Goal: Transaction & Acquisition: Book appointment/travel/reservation

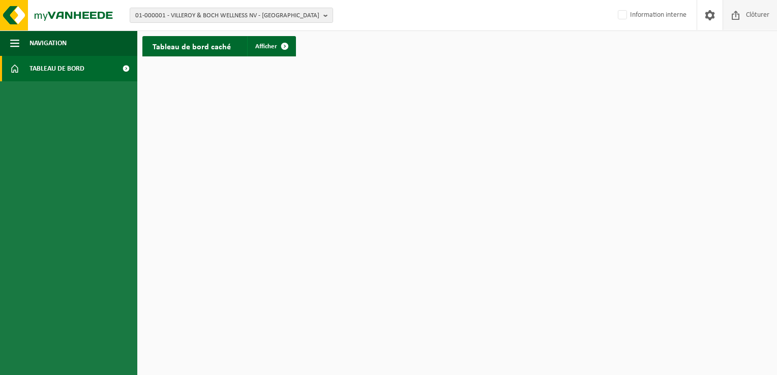
click at [761, 17] on span "Clôturer" at bounding box center [758, 15] width 28 height 30
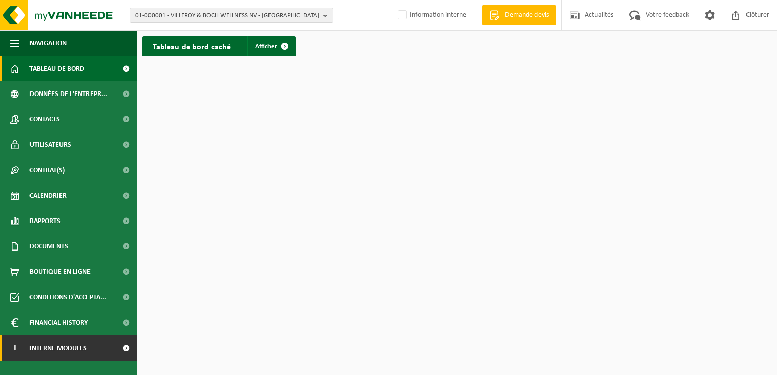
click at [92, 349] on link "I Interne modules" at bounding box center [68, 348] width 137 height 25
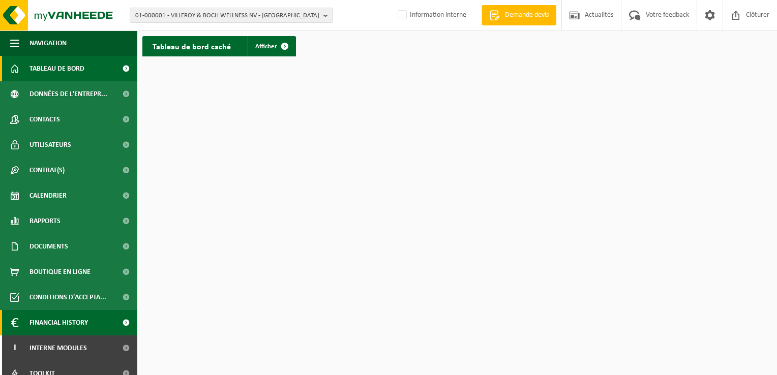
scroll to position [37, 0]
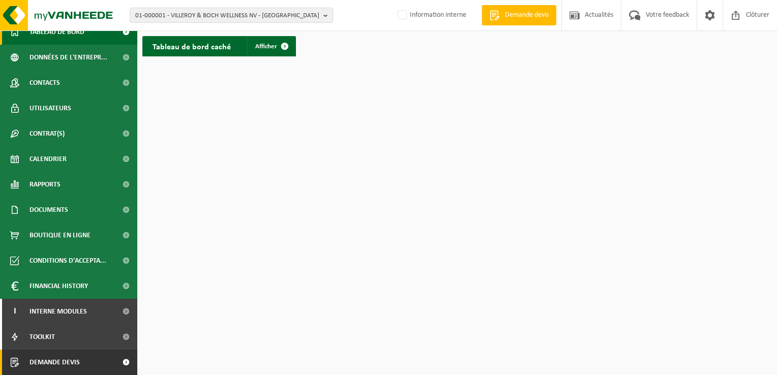
click at [69, 357] on span "Demande devis" at bounding box center [55, 362] width 50 height 25
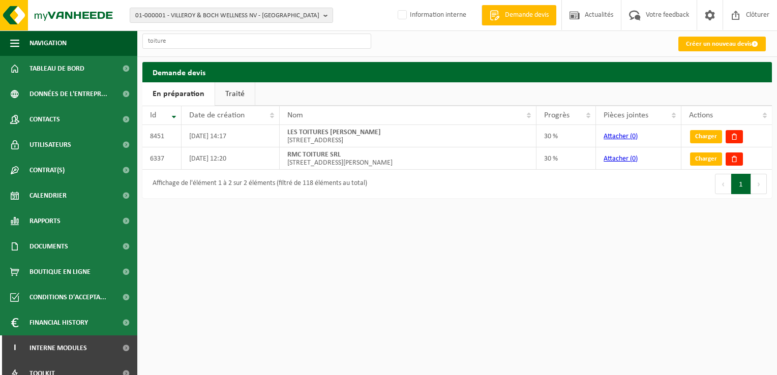
click at [231, 98] on link "Traité" at bounding box center [235, 93] width 40 height 23
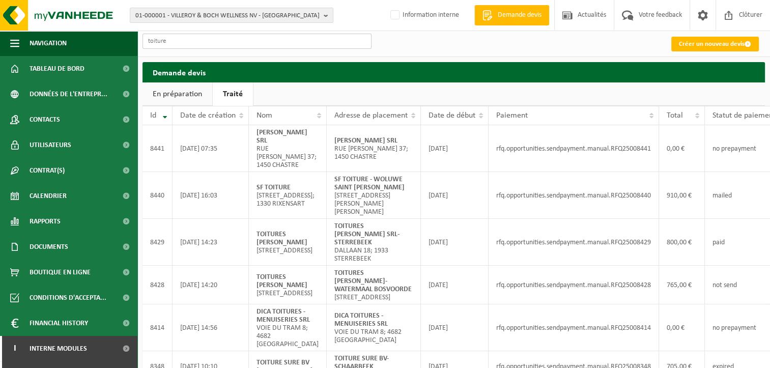
click at [202, 40] on input "toiture" at bounding box center [256, 41] width 229 height 15
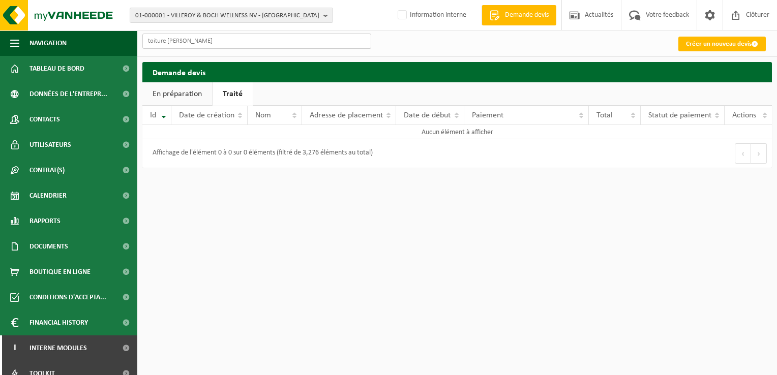
click at [164, 41] on input "toiture wirtz" at bounding box center [256, 41] width 229 height 15
click at [168, 94] on link "En préparation" at bounding box center [177, 93] width 70 height 23
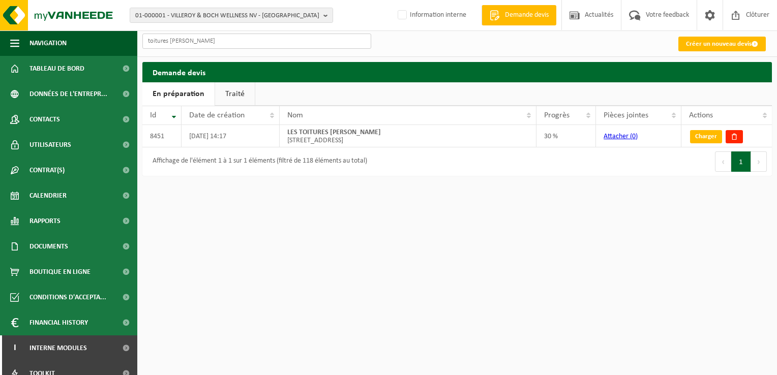
click at [147, 40] on input "toitures wirtz" at bounding box center [256, 41] width 229 height 15
type input "les toitures wirtz"
click at [237, 95] on link "Traité" at bounding box center [235, 93] width 40 height 23
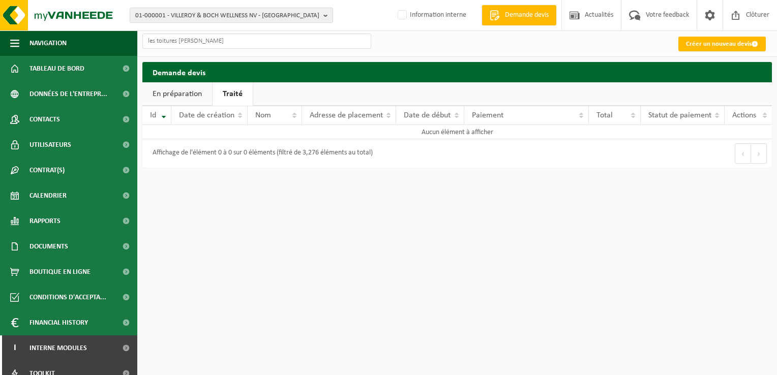
click at [188, 90] on link "En préparation" at bounding box center [177, 93] width 70 height 23
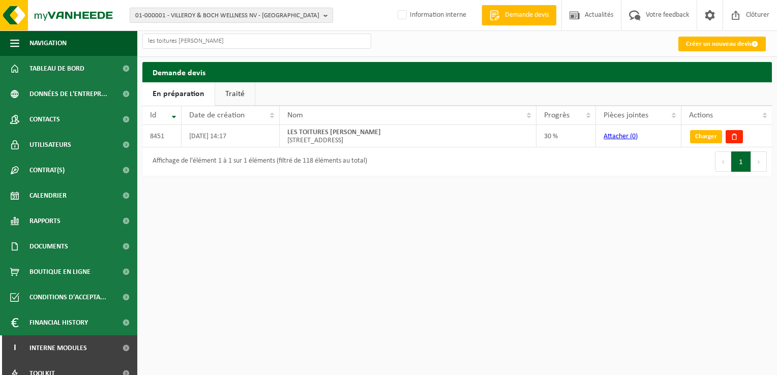
click at [234, 93] on link "Traité" at bounding box center [235, 93] width 40 height 23
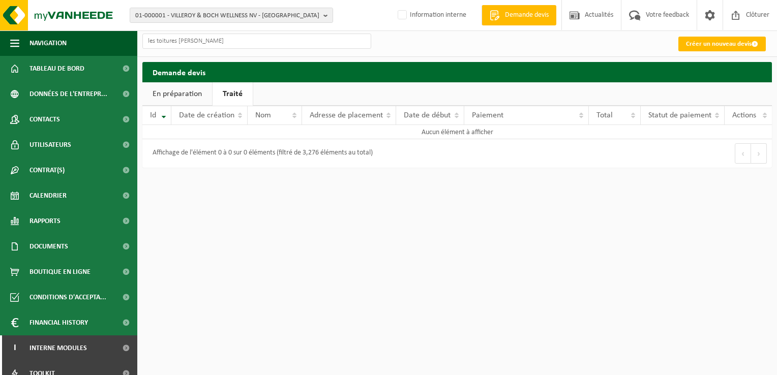
click at [192, 97] on link "En préparation" at bounding box center [177, 93] width 70 height 23
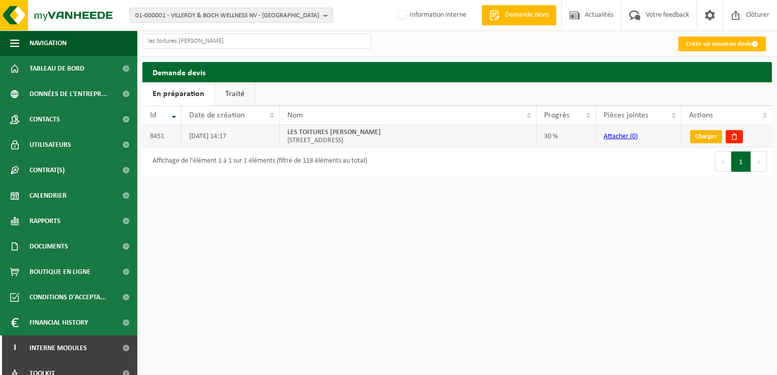
click at [699, 135] on link "Charger" at bounding box center [706, 136] width 32 height 13
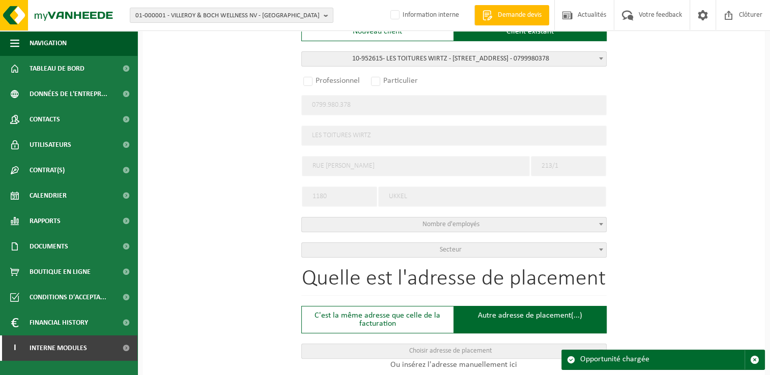
radio input "false"
select select
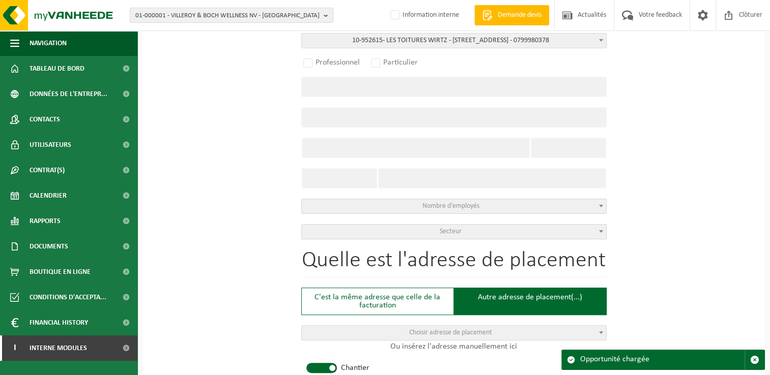
select select
radio input "true"
select select "146497"
type input "0799.980.378"
type input "LES TOITURES WIRTZ"
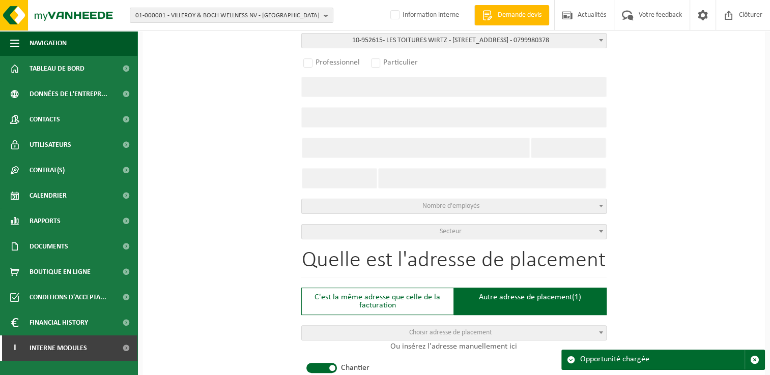
type input "RUE VANDERKINDERE"
type input "213/1"
type input "1180"
type input "UKKEL"
select select "11"
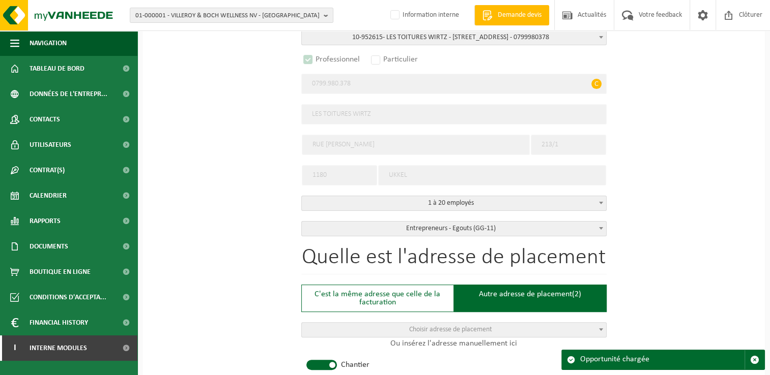
select select "D"
select select
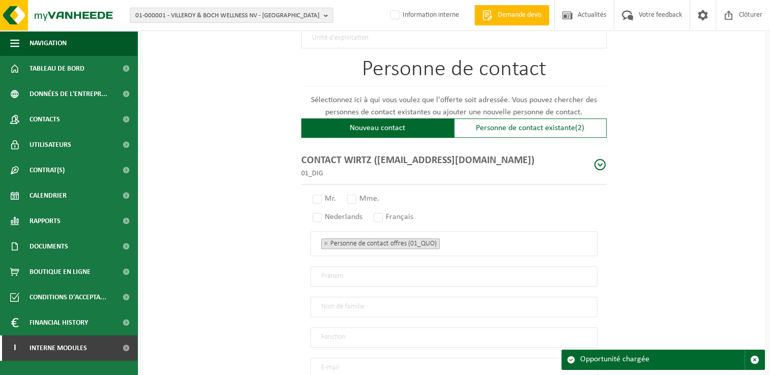
scroll to position [668, 0]
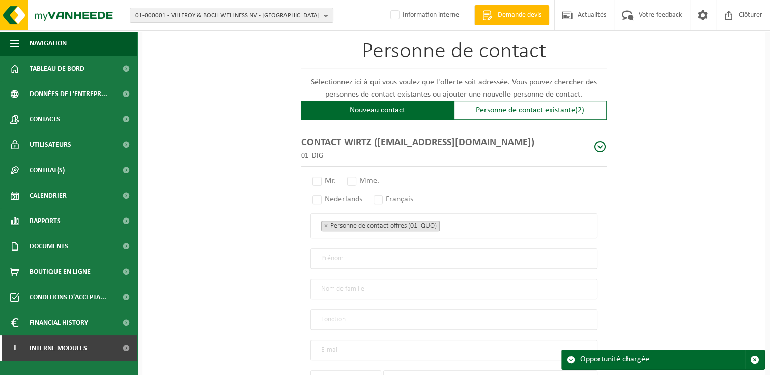
click at [594, 142] on span at bounding box center [600, 147] width 13 height 13
radio input "true"
type input "CONTACT"
type input "WIRTZ"
type input "marcwirtz0605@gmail.com"
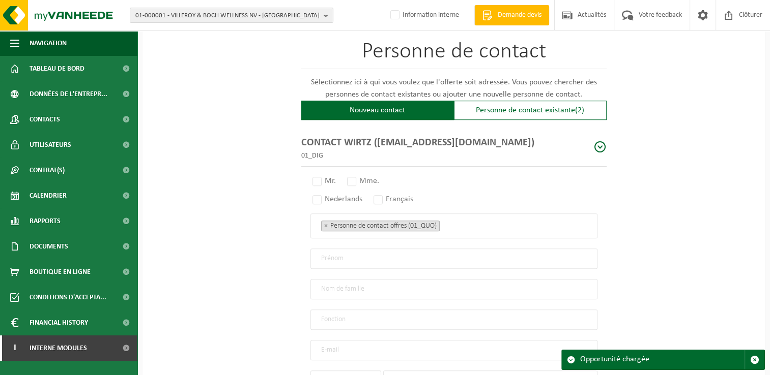
type input "+32"
type input "491 59 17 51"
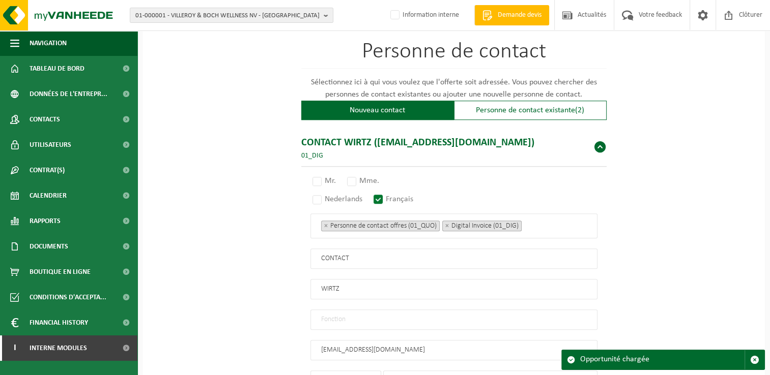
click at [597, 142] on span at bounding box center [600, 147] width 13 height 13
type input "+32"
type input "491 59 17 51"
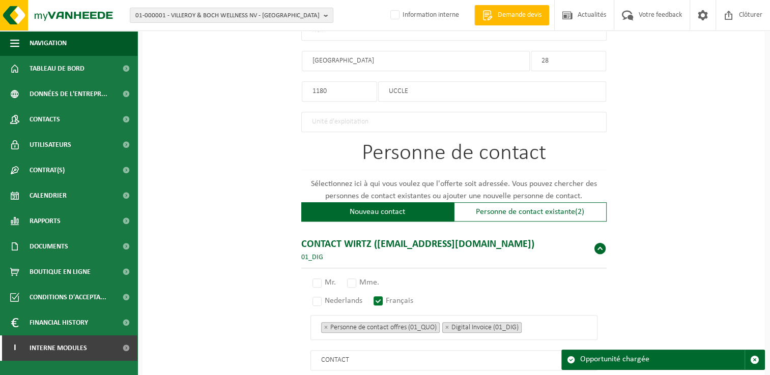
scroll to position [465, 0]
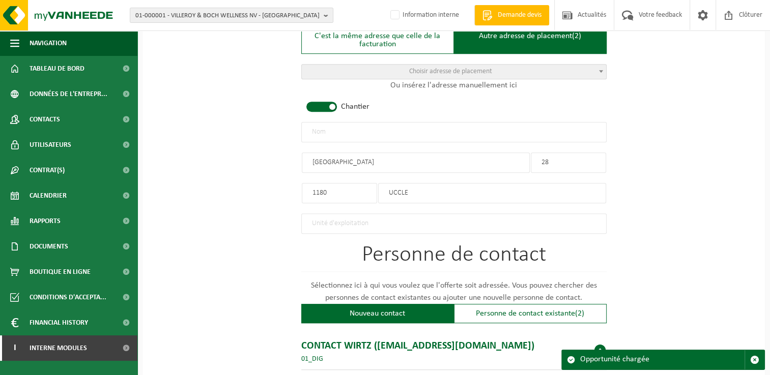
click at [314, 135] on input "text" at bounding box center [453, 132] width 305 height 20
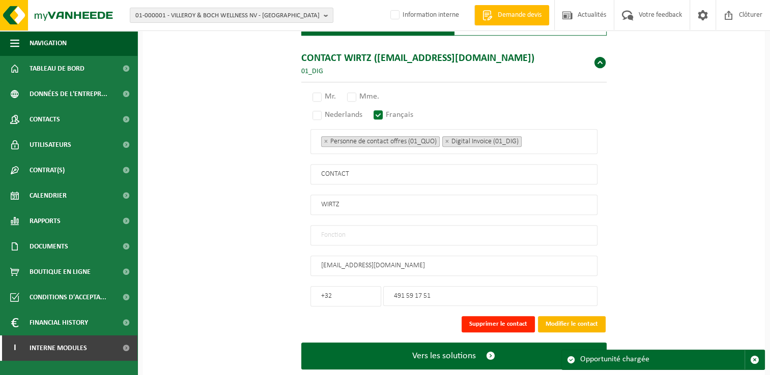
scroll to position [770, 0]
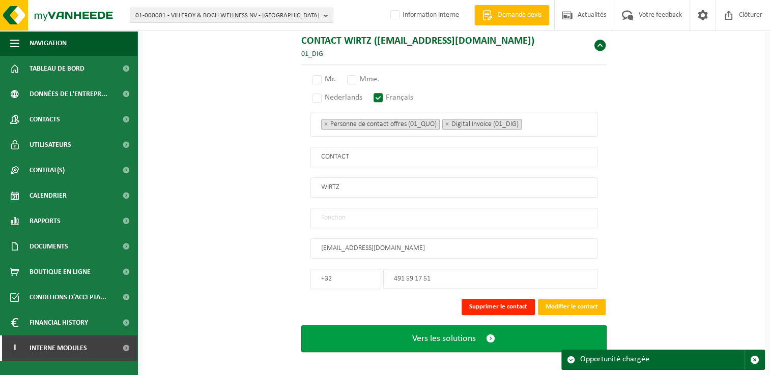
type input "LES TOITURES WIRTZ - UCCLE"
click at [441, 334] on span "Vers les solutions" at bounding box center [444, 339] width 64 height 11
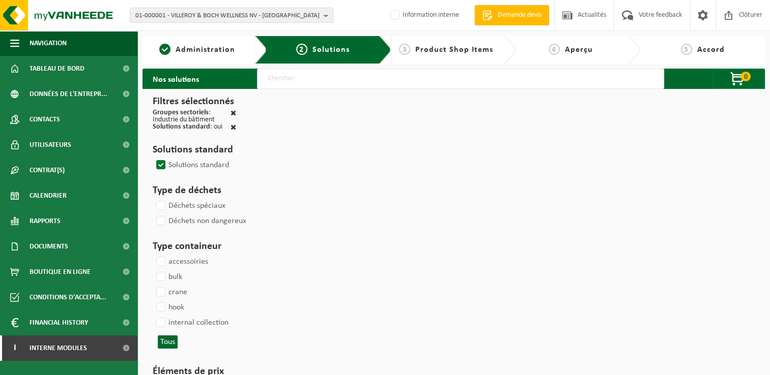
click at [317, 78] on input "text" at bounding box center [460, 79] width 407 height 20
type input "000291"
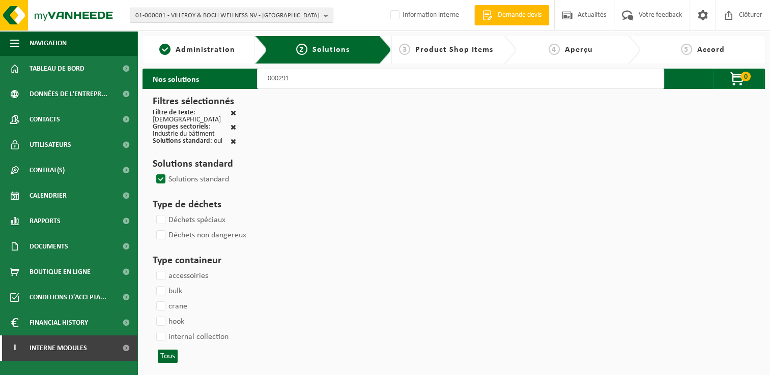
select select
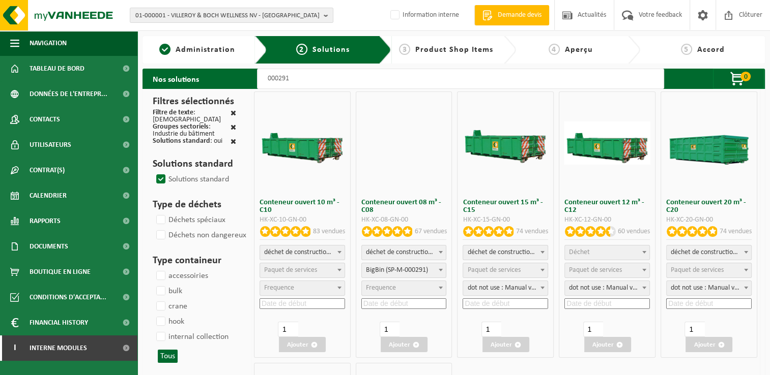
select select
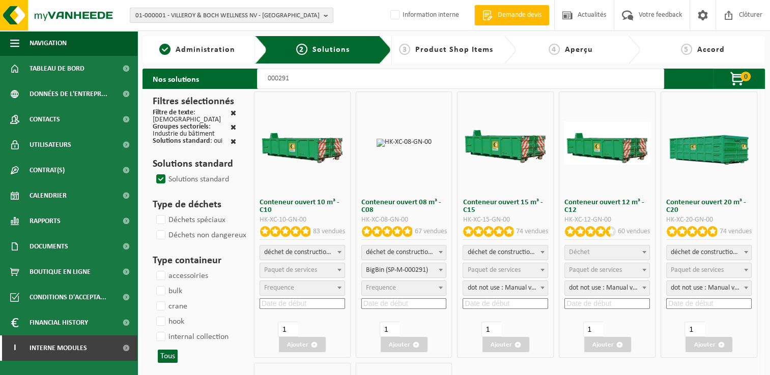
select select "197"
select select
select select "197"
select select
select select "25"
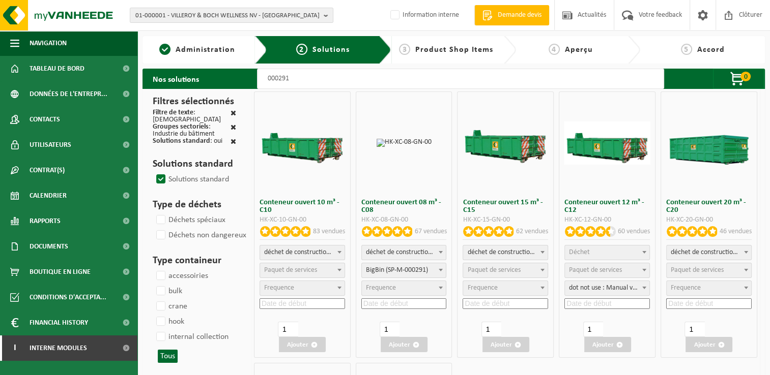
select select "25"
click at [496, 269] on span "Paquet de services" at bounding box center [493, 271] width 53 height 8
select select "197"
select select "25"
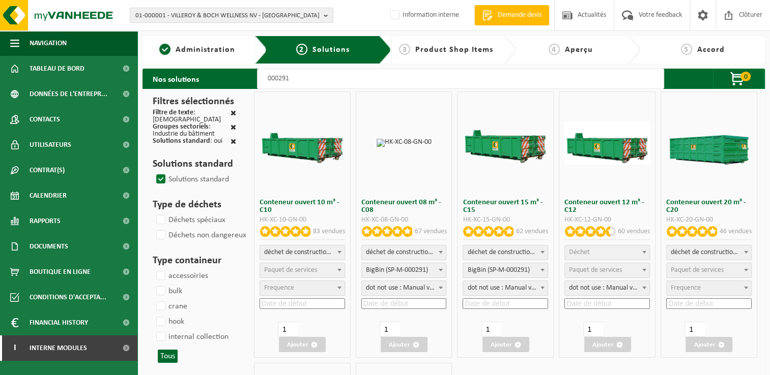
click at [499, 302] on input at bounding box center [504, 304] width 85 height 11
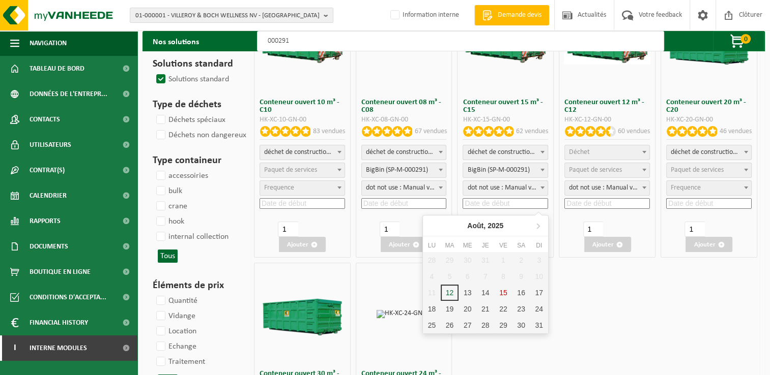
scroll to position [102, 0]
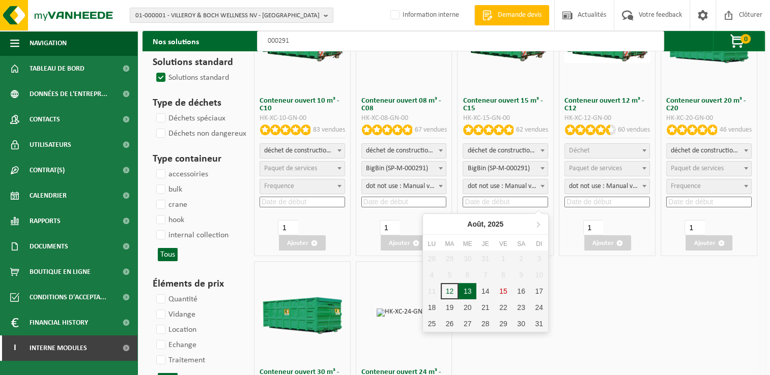
click at [463, 292] on div "13" at bounding box center [467, 291] width 18 height 16
type input "2025-08-13"
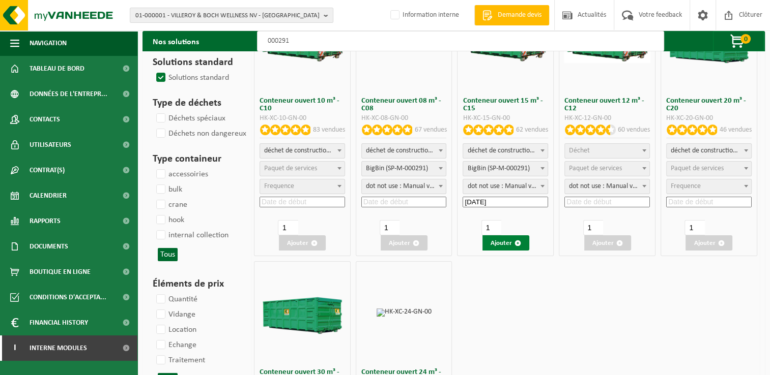
click at [507, 247] on button "Ajouter" at bounding box center [505, 243] width 47 height 15
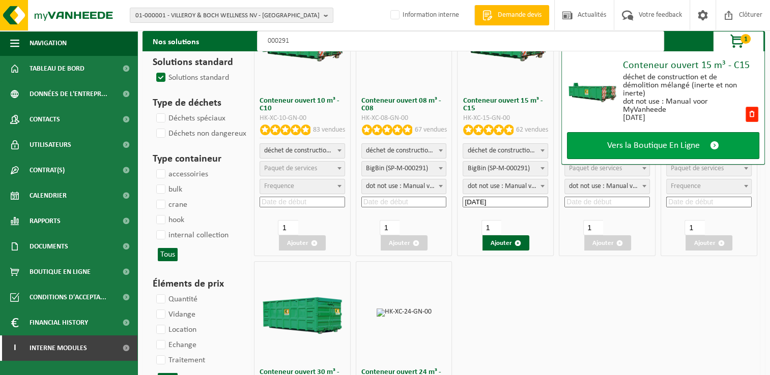
click at [638, 139] on link "Vers la Boutique En Ligne" at bounding box center [663, 145] width 192 height 27
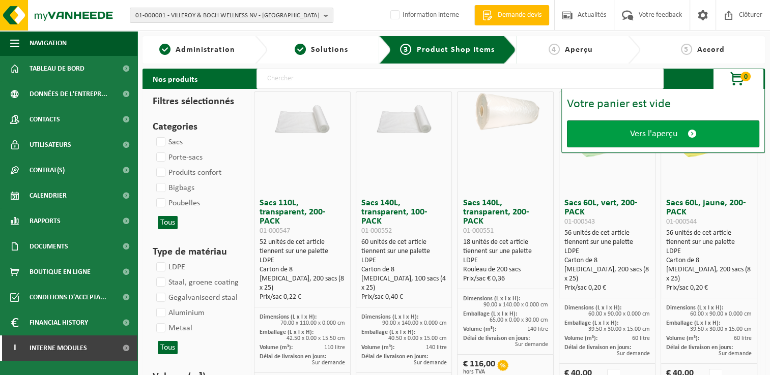
click at [629, 133] on link "Vers l'aperçu" at bounding box center [663, 134] width 192 height 27
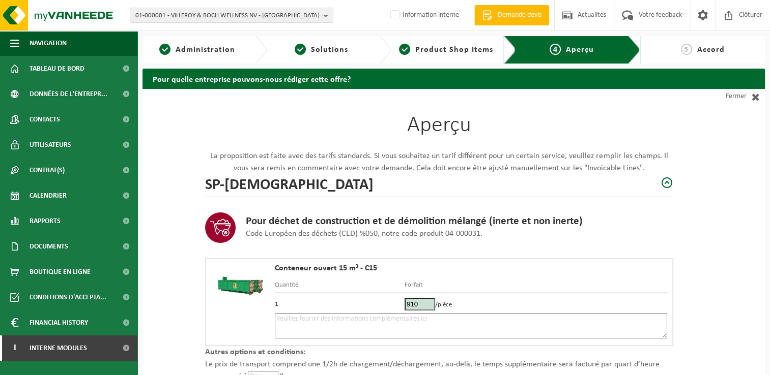
click at [360, 330] on textarea at bounding box center [471, 325] width 392 height 25
type textarea "p"
click at [348, 331] on textarea at bounding box center [471, 325] width 392 height 25
click at [412, 316] on textarea "Placement 13/08 - Dans l'allée après le portail - 6h30 si possible" at bounding box center [471, 325] width 392 height 25
click at [490, 318] on textarea "Placement 13/08 - Dans l'allée après le portail - àpd 6h30 si possible" at bounding box center [471, 325] width 392 height 25
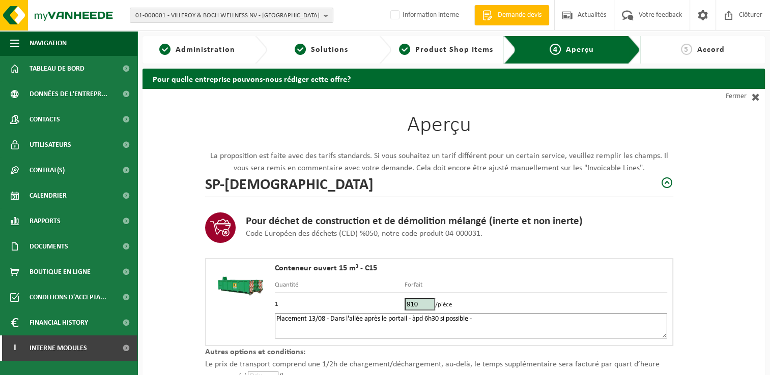
click at [328, 317] on textarea "Placement 13/08 - Dans l'allée après le portail - àpd 6h30 si possible -" at bounding box center [471, 325] width 392 height 25
click at [664, 278] on div "Conteneur ouvert 15 m³ - C15 Quantité Forfait 1 910 /pièce Placement 13/08 - CO…" at bounding box center [471, 303] width 392 height 76
click at [592, 320] on textarea "Placement 13/08 - CONTAINER ETROIT - Dans l'allée après le portail - àpd 6h30 s…" at bounding box center [471, 325] width 392 height 25
click at [551, 313] on textarea "Placement 13/08 - CONTAINER ETROIT - Dans l'allée après le portail - àpd 6h30 s…" at bounding box center [471, 325] width 392 height 25
paste textarea "491591751"
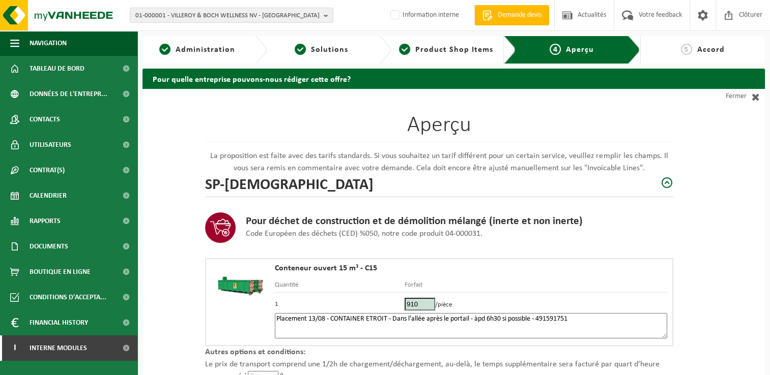
click at [539, 319] on textarea "Placement 13/08 - CONTAINER ETROIT - Dans l'allée après le portail - àpd 6h30 s…" at bounding box center [471, 325] width 392 height 25
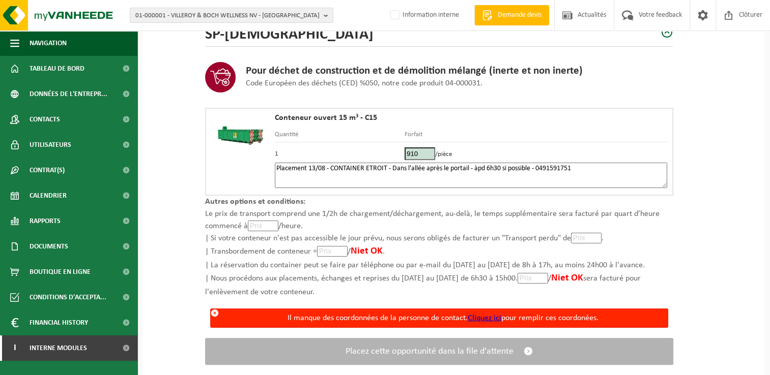
scroll to position [153, 0]
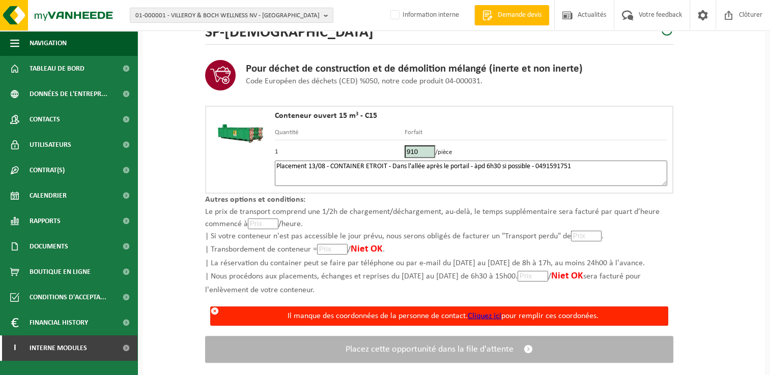
type textarea "Placement 13/08 - CONTAINER ETROIT - Dans l'allée après le portail - àpd 6h30 s…"
click at [484, 317] on link "Cliquez ici" at bounding box center [484, 316] width 34 height 8
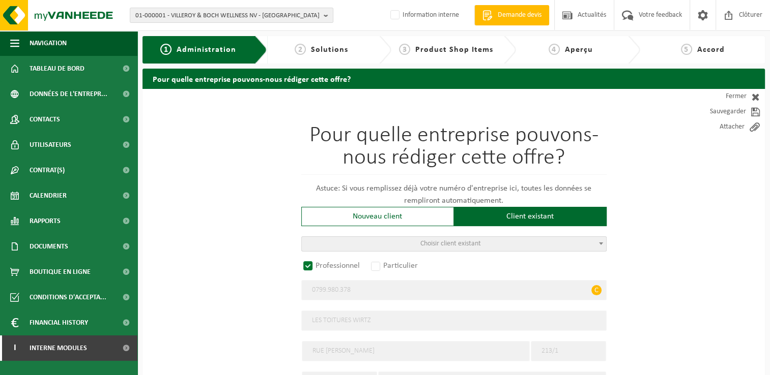
scroll to position [54, 0]
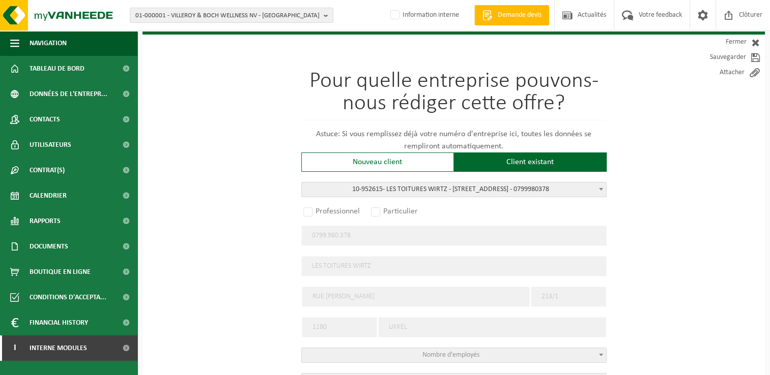
radio input "false"
select select
radio input "true"
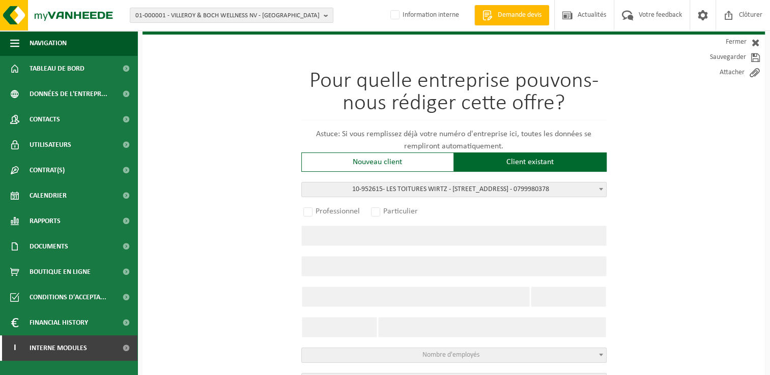
select select "146497"
type input "0799.980.378"
type input "LES TOITURES WIRTZ"
type input "RUE VANDERKINDERE"
type input "213/1"
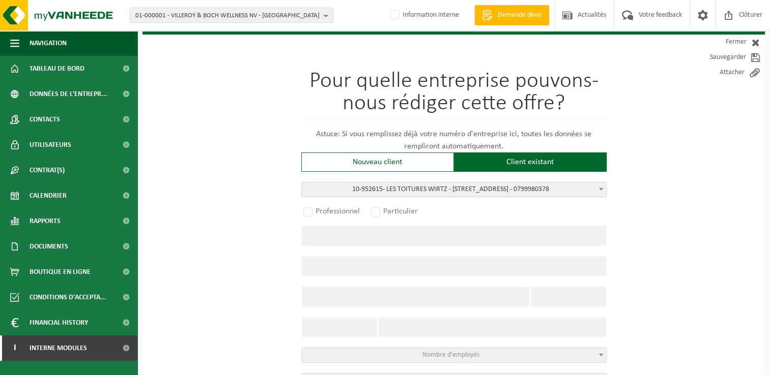
type input "1180"
type input "UKKEL"
select select "11"
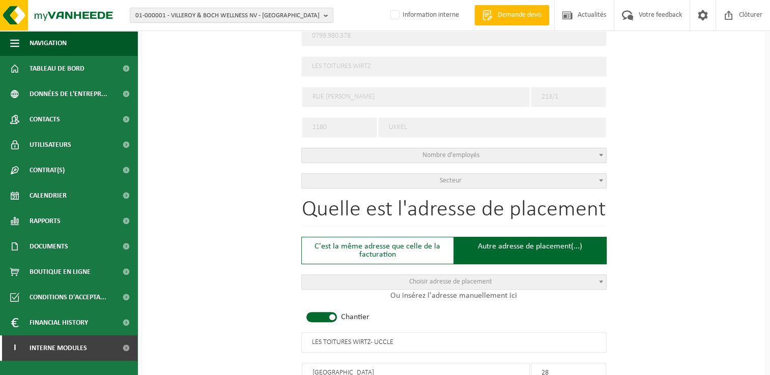
select select
select select "D"
select select
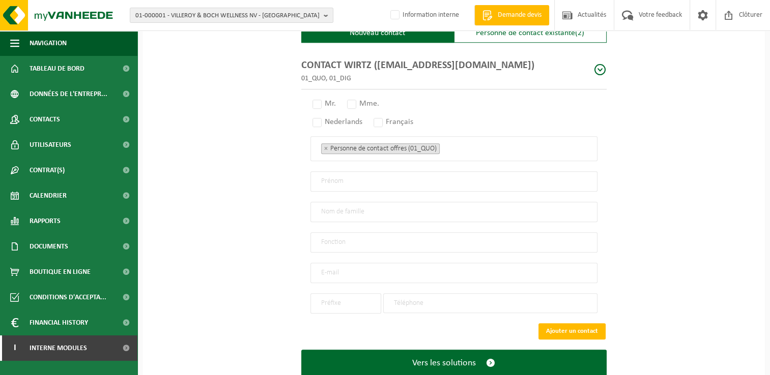
scroll to position [763, 0]
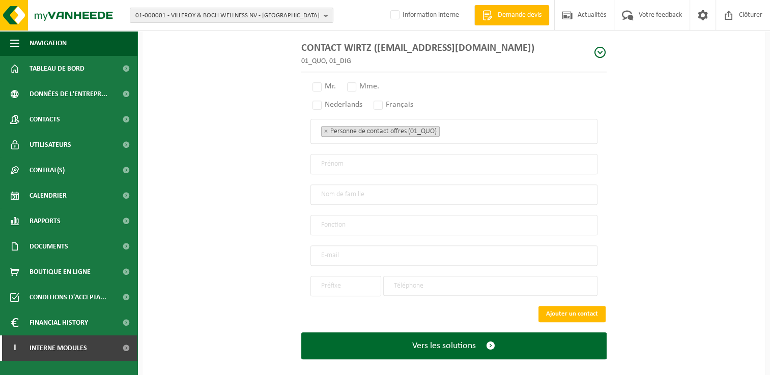
click at [594, 41] on div "CONTACT WIRTZ (marcwirtz0605@gmail.com) 01_QUO, 01_DIG" at bounding box center [453, 54] width 305 height 37
click at [595, 50] on span at bounding box center [600, 52] width 13 height 13
radio input "true"
type input "CONTACT"
type input "WIRTZ"
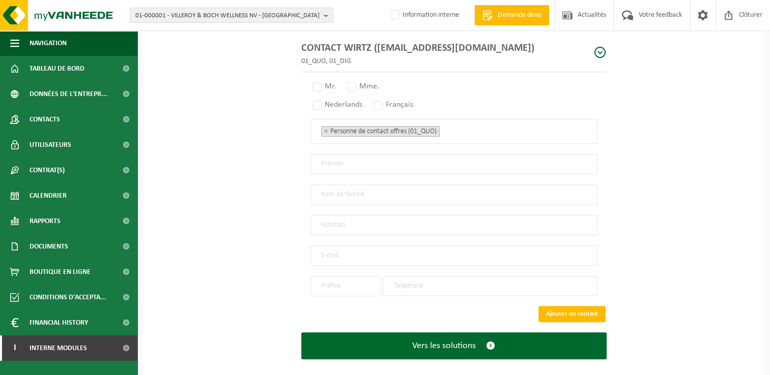
type input "marcwirtz0605@gmail.com"
type input "+32"
type input "491 59 17 51"
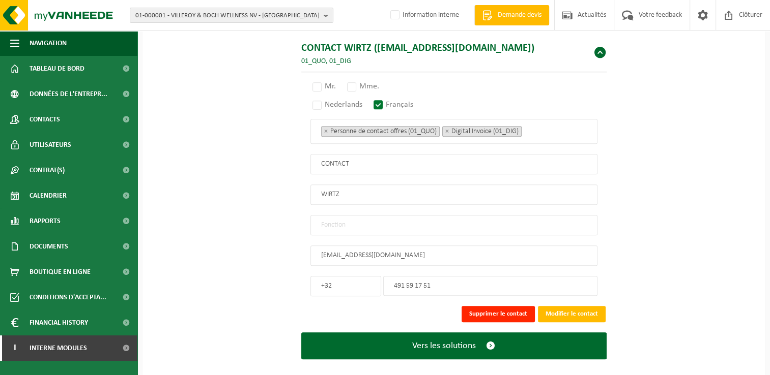
click at [341, 221] on input "text" at bounding box center [453, 225] width 287 height 20
type input "Manager"
click at [315, 84] on label "Mr." at bounding box center [324, 86] width 28 height 14
radio input "true"
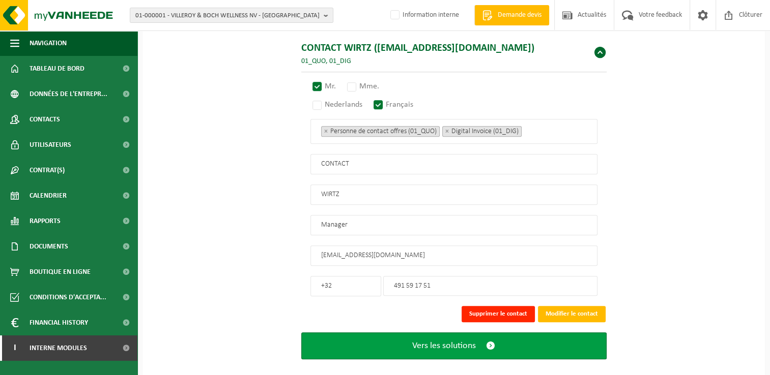
click at [533, 337] on button "Vers les solutions" at bounding box center [453, 346] width 305 height 27
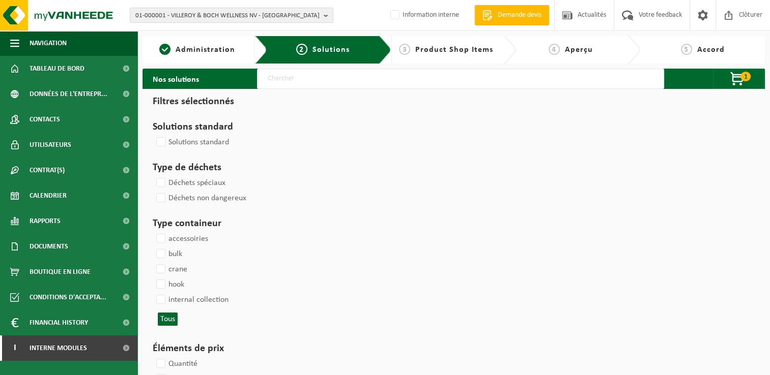
click at [564, 48] on link "4 Aperçu" at bounding box center [570, 50] width 99 height 12
select select
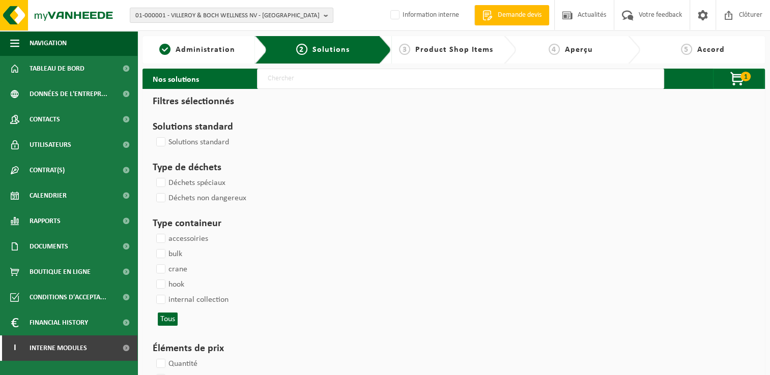
select select
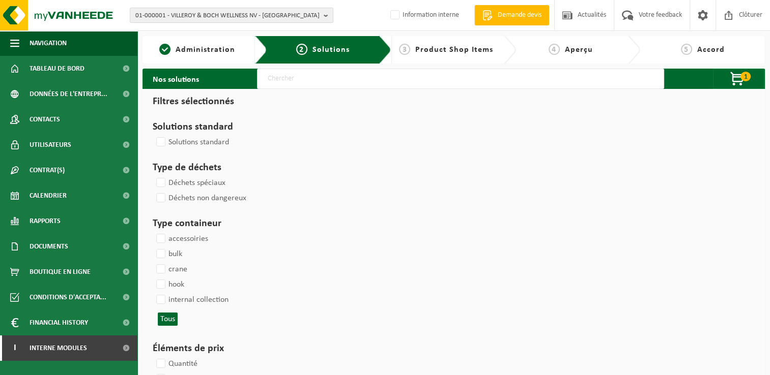
select select
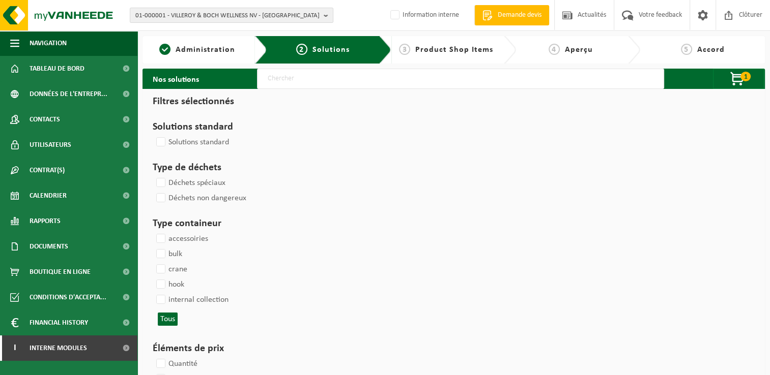
select select
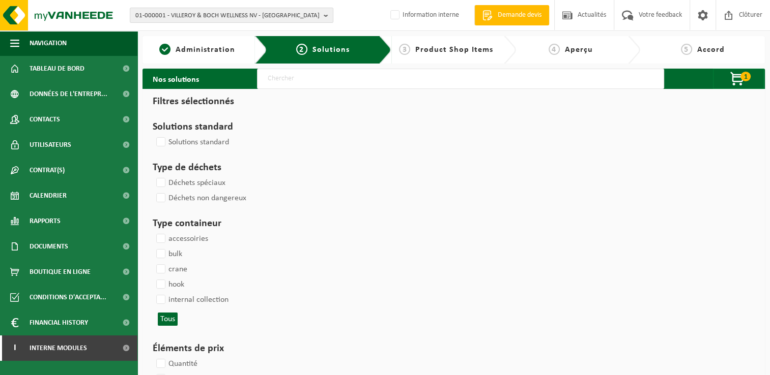
select select
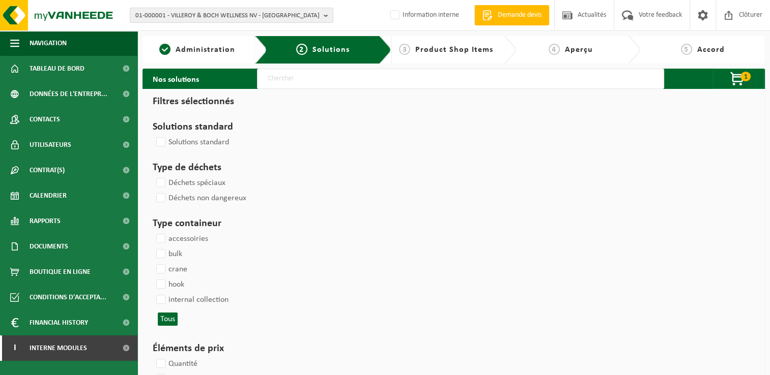
select select
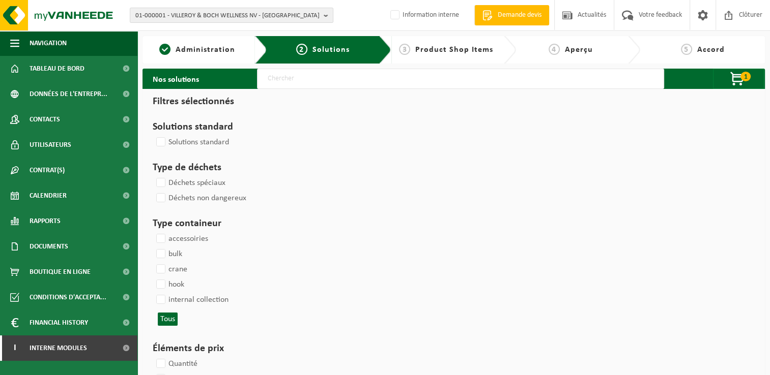
select select
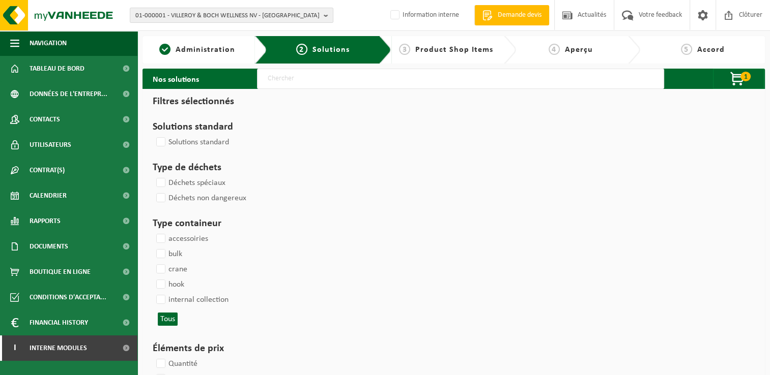
select select
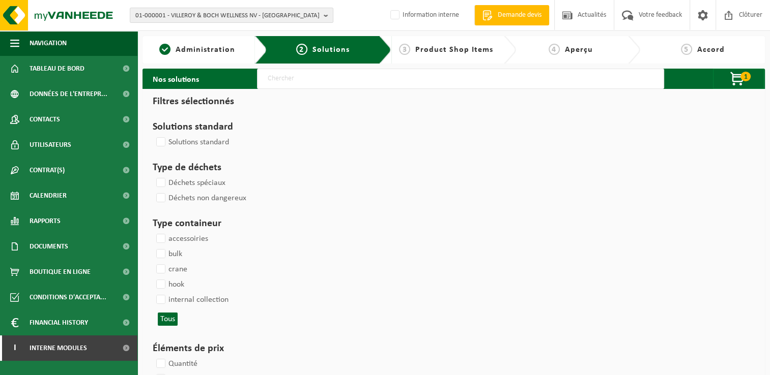
select select
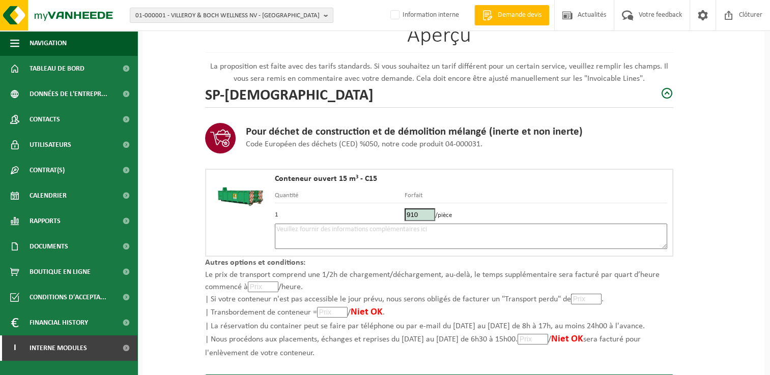
scroll to position [102, 0]
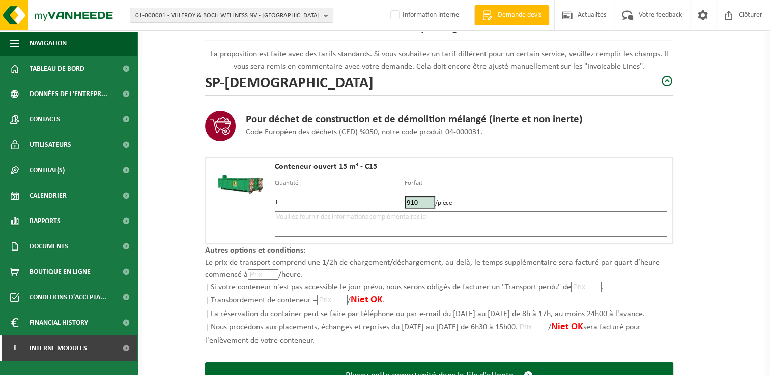
click at [347, 232] on textarea at bounding box center [471, 224] width 392 height 25
paste textarea "491591751"
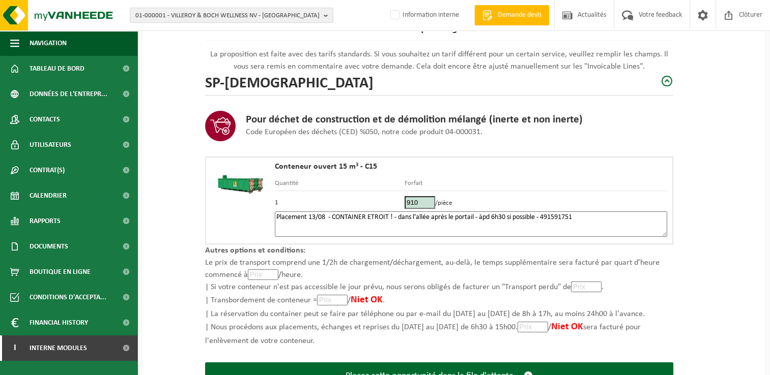
click at [542, 216] on textarea "Placement 13/08 - CONTAINER ETROIT ! - dans l'allée après le portail - àpd 6h30…" at bounding box center [471, 224] width 392 height 25
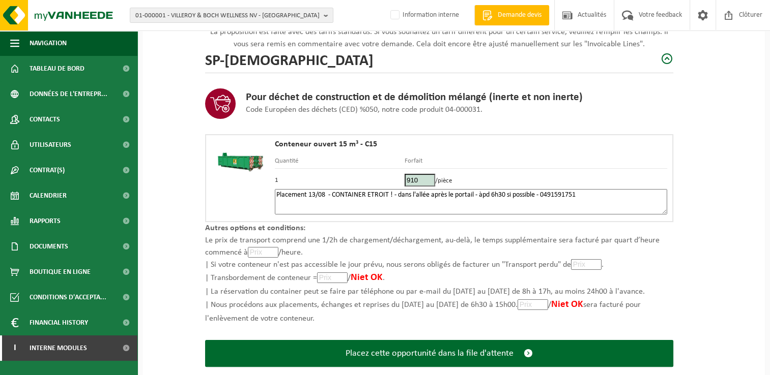
scroll to position [144, 0]
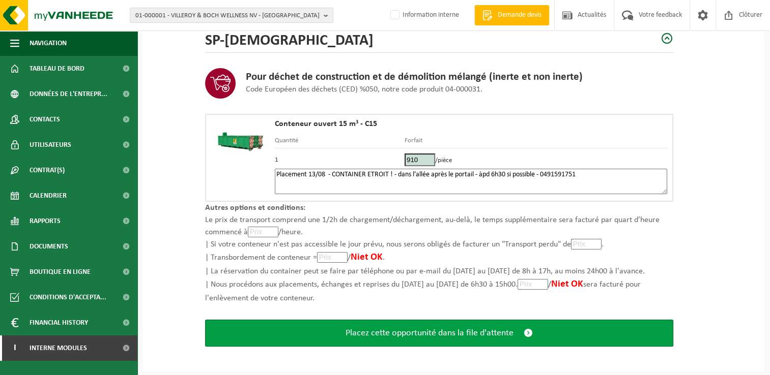
type textarea "Placement 13/08 - CONTAINER ETROIT ! - dans l'allée après le portail - àpd 6h30…"
click at [443, 332] on span "Placez cette opportunité dans la file d'attente" at bounding box center [429, 333] width 168 height 11
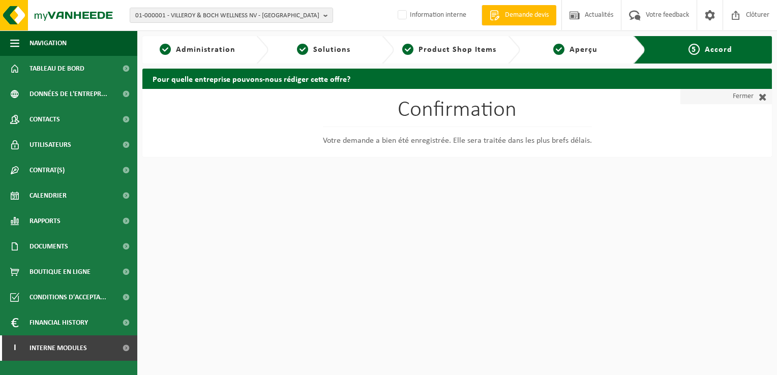
click at [752, 90] on link "Fermer" at bounding box center [727, 96] width 92 height 15
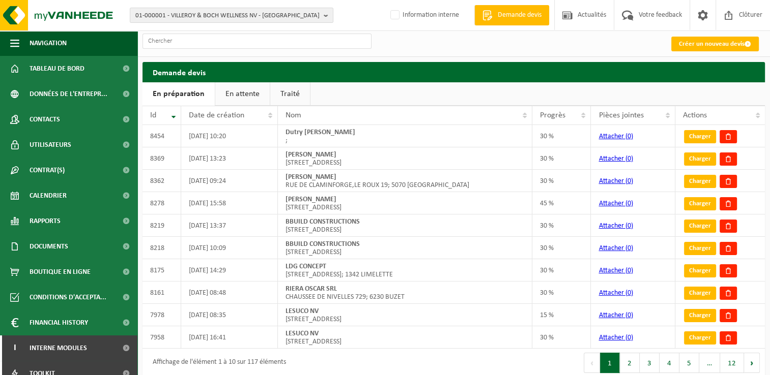
click at [238, 95] on link "En attente" at bounding box center [242, 93] width 54 height 23
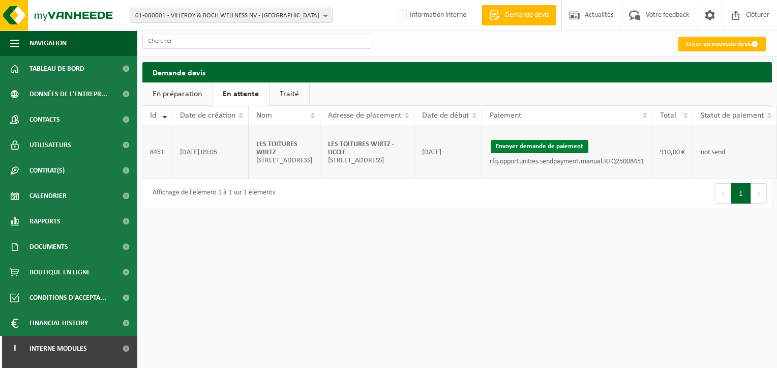
click at [544, 150] on button "Envoyer demande de paiement" at bounding box center [540, 146] width 98 height 13
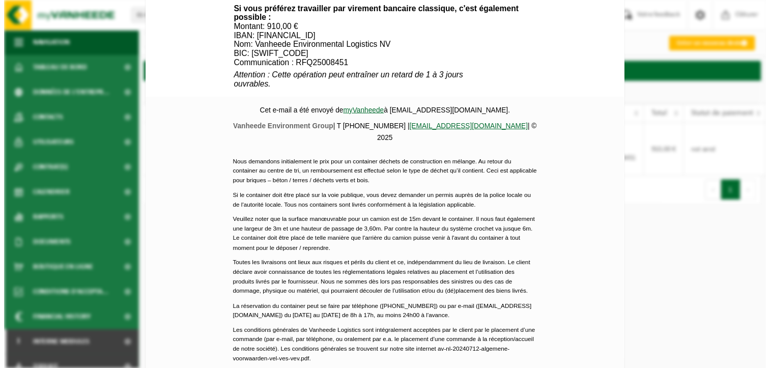
scroll to position [479, 0]
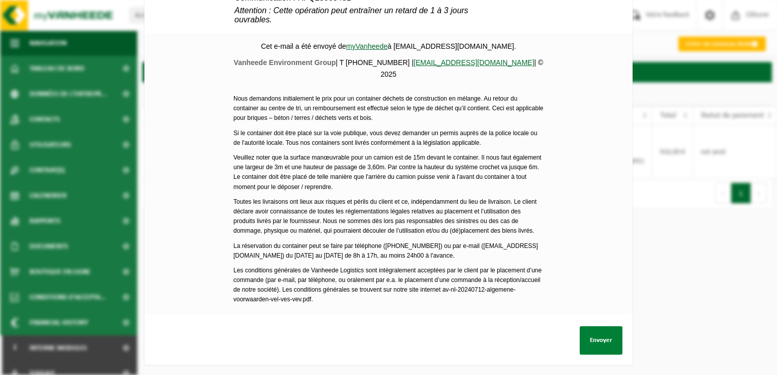
click at [613, 329] on button "Envoyer" at bounding box center [601, 341] width 43 height 28
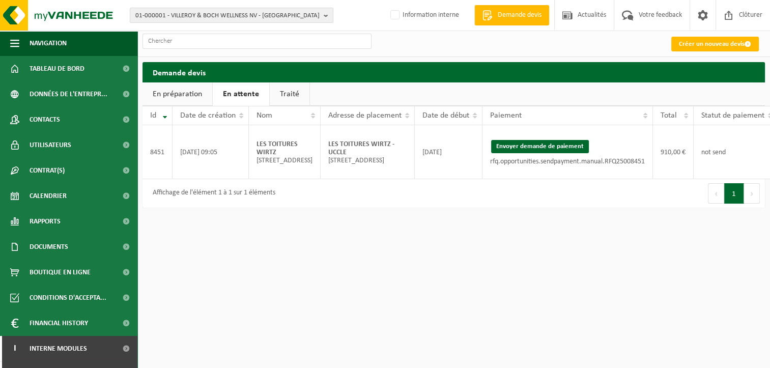
scroll to position [0, 52]
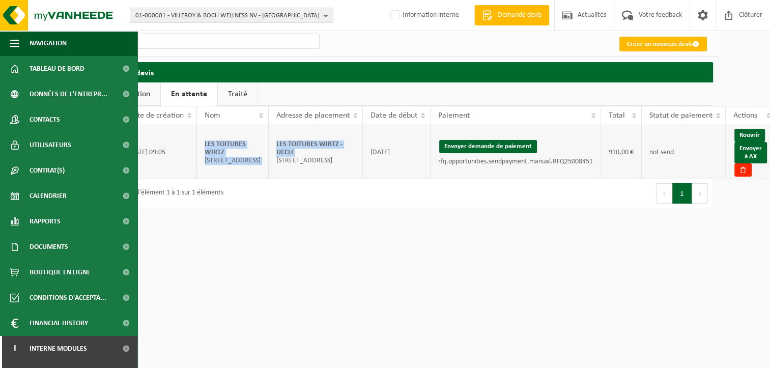
drag, startPoint x: 297, startPoint y: 152, endPoint x: 258, endPoint y: 137, distance: 40.7
click at [258, 137] on tr "8451 12/08/2025 09:05 LES TOITURES WIRTZ RUE VANDERKINDERE 213/1; 1180 UKKEL LE…" at bounding box center [433, 152] width 685 height 54
drag, startPoint x: 258, startPoint y: 137, endPoint x: 279, endPoint y: 144, distance: 21.9
click at [276, 140] on strong "LES TOITURES WIRTZ - UCCLE" at bounding box center [309, 148] width 66 height 16
click at [293, 151] on td "LES TOITURES WIRTZ - UCCLE Avenue du Manoir 28; 1180 UCCLE" at bounding box center [316, 152] width 94 height 54
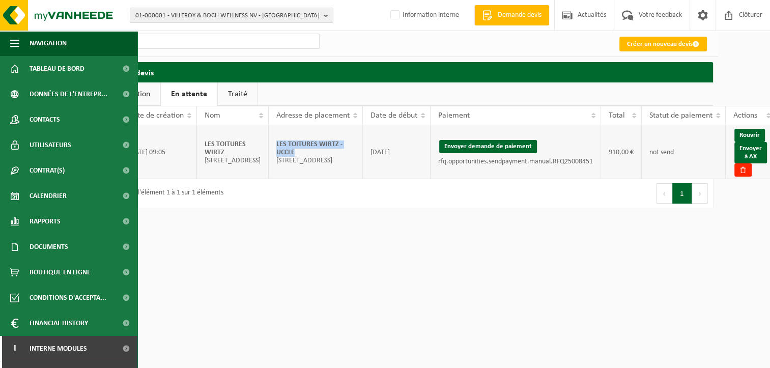
drag, startPoint x: 293, startPoint y: 147, endPoint x: 266, endPoint y: 141, distance: 27.4
click at [269, 141] on td "LES TOITURES WIRTZ - UCCLE Avenue du Manoir 28; 1180 UCCLE" at bounding box center [316, 152] width 94 height 54
copy strong "LES TOITURES WIRTZ - UCCLE"
drag, startPoint x: 744, startPoint y: 149, endPoint x: 433, endPoint y: 49, distance: 326.6
click at [744, 149] on link "Envoyer à AX" at bounding box center [750, 152] width 33 height 21
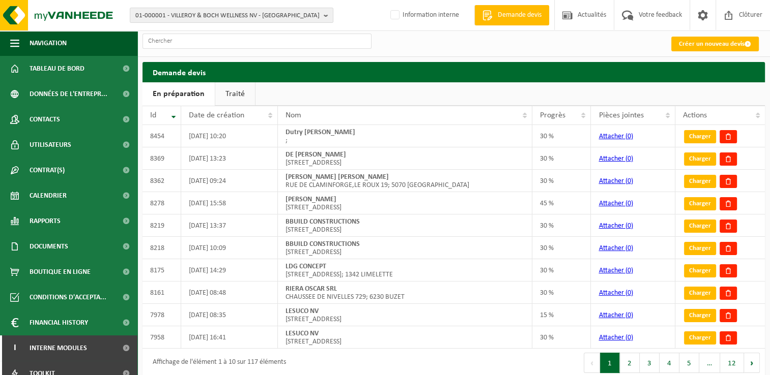
click at [235, 96] on link "Traité" at bounding box center [235, 93] width 40 height 23
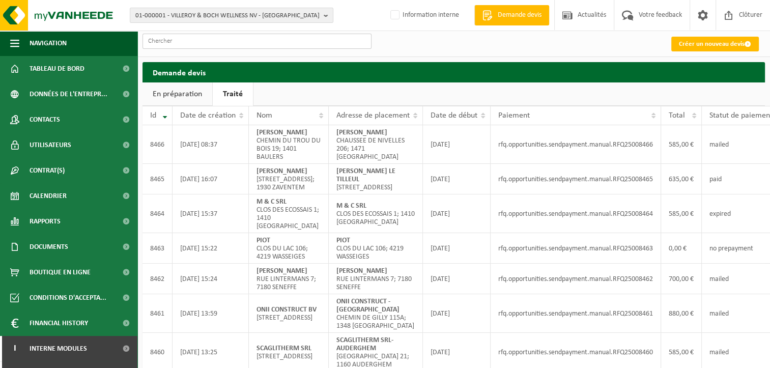
click at [239, 40] on input "text" at bounding box center [256, 41] width 229 height 15
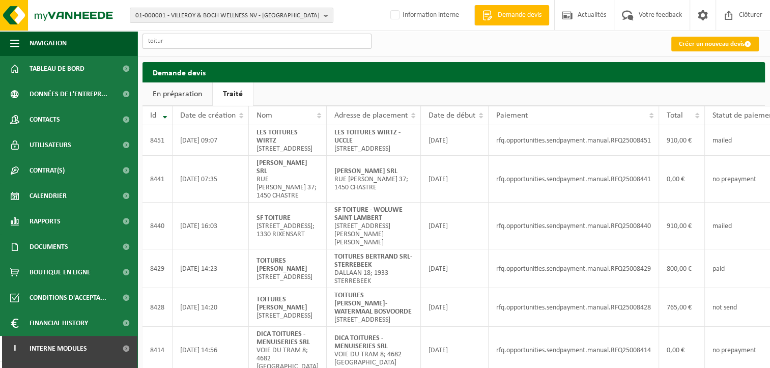
type input "toitur"
